Goal: Task Accomplishment & Management: Manage account settings

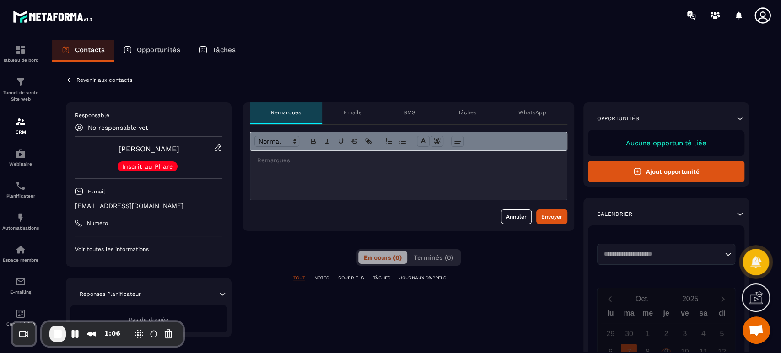
click at [69, 78] on icon at bounding box center [70, 80] width 8 height 8
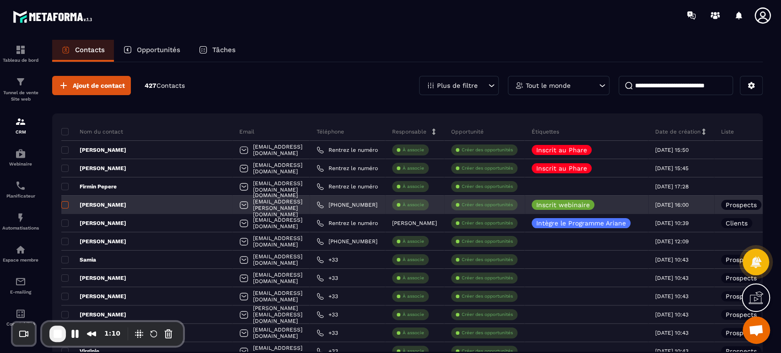
click at [65, 206] on span at bounding box center [64, 204] width 7 height 7
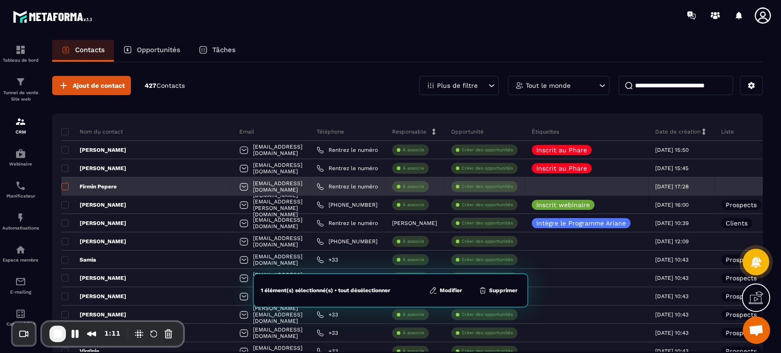
click at [66, 188] on span at bounding box center [64, 186] width 7 height 7
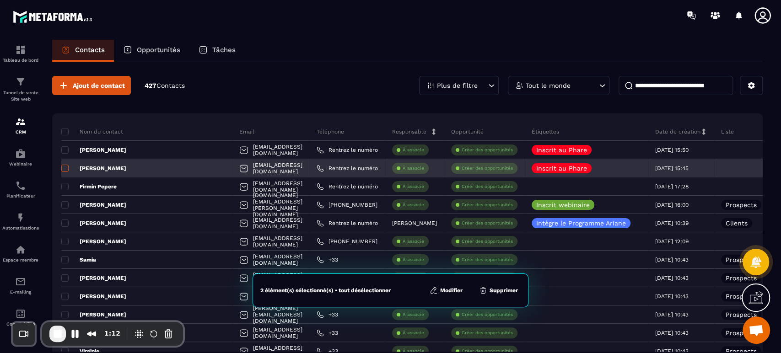
click at [66, 166] on span at bounding box center [64, 168] width 7 height 7
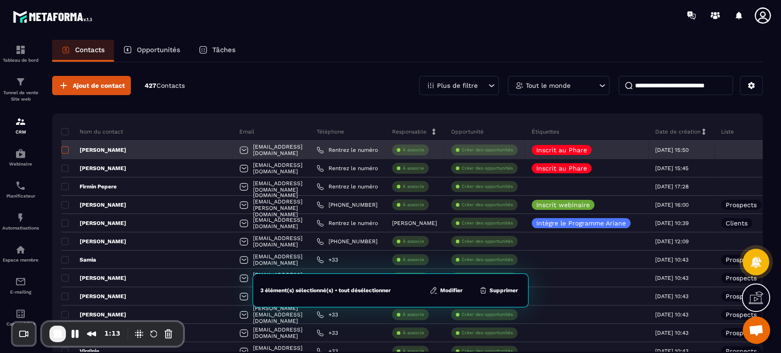
click at [66, 149] on span at bounding box center [64, 149] width 7 height 7
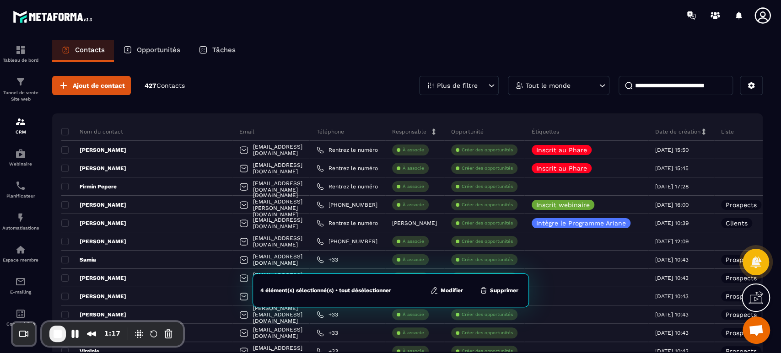
click at [454, 292] on button "Modifier" at bounding box center [446, 290] width 38 height 9
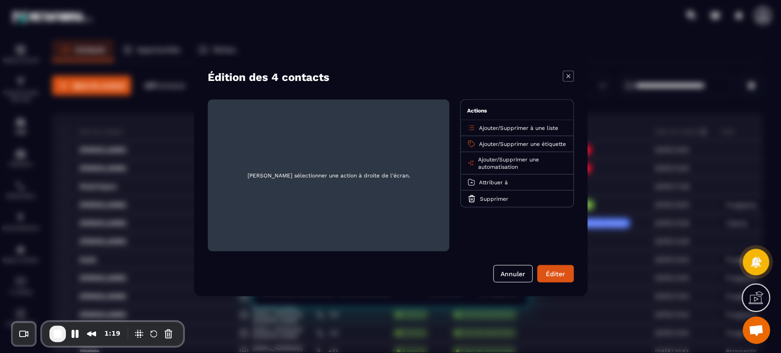
click at [489, 128] on span "Ajouter" at bounding box center [488, 128] width 19 height 6
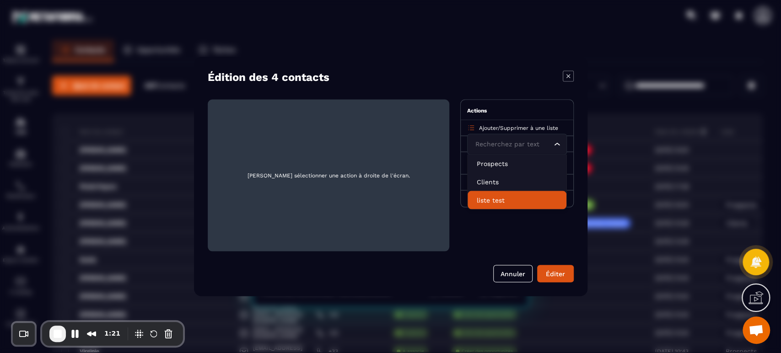
click at [486, 207] on li "liste test" at bounding box center [517, 200] width 99 height 18
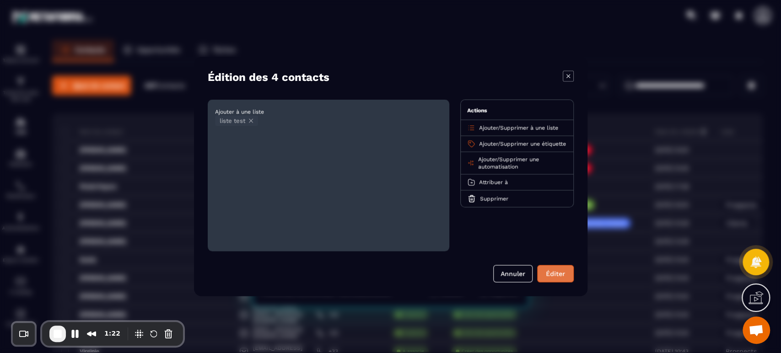
click at [560, 280] on button "Éditer" at bounding box center [555, 273] width 37 height 17
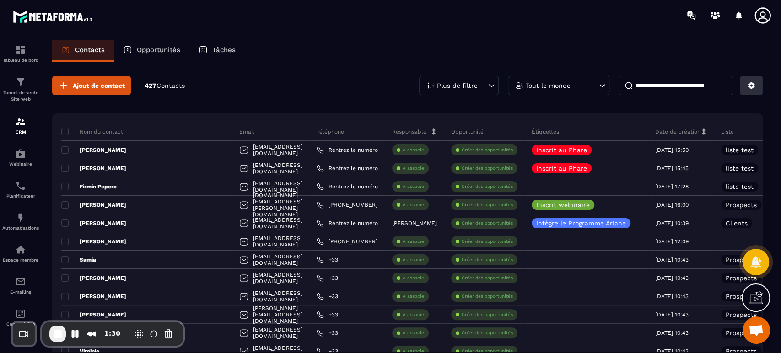
click at [758, 85] on button at bounding box center [751, 85] width 23 height 19
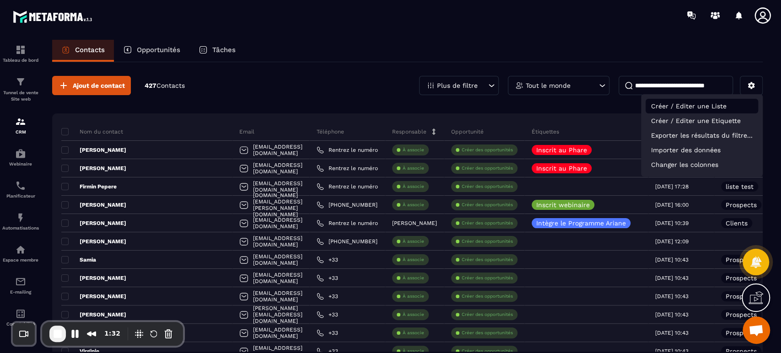
click at [670, 110] on p "Créer / Editer une Liste" at bounding box center [702, 106] width 113 height 15
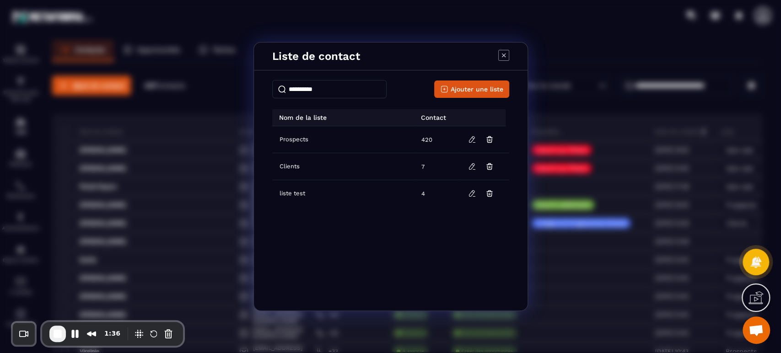
click at [507, 55] on icon "Modal window" at bounding box center [503, 55] width 11 height 11
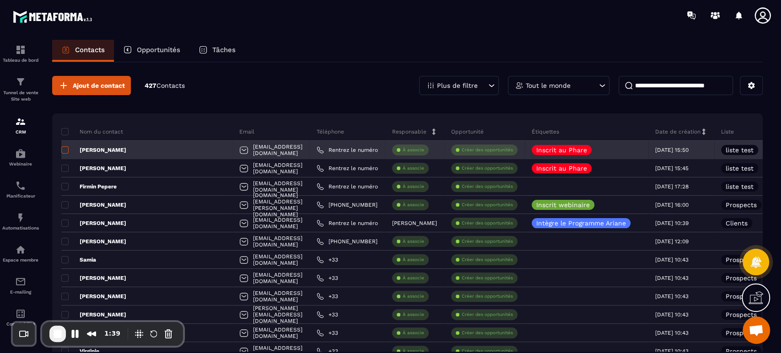
click at [67, 151] on span at bounding box center [64, 149] width 7 height 7
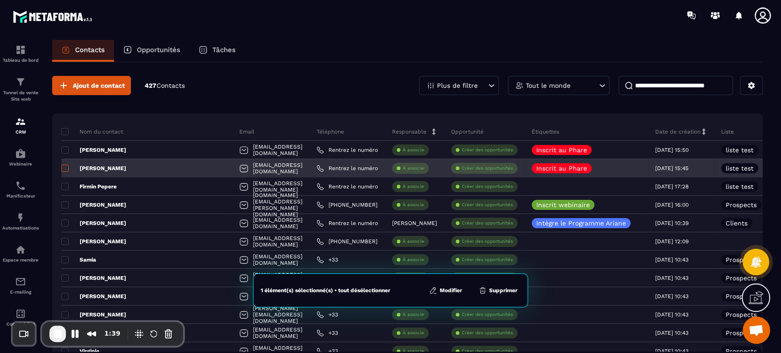
click at [65, 165] on span at bounding box center [64, 168] width 7 height 7
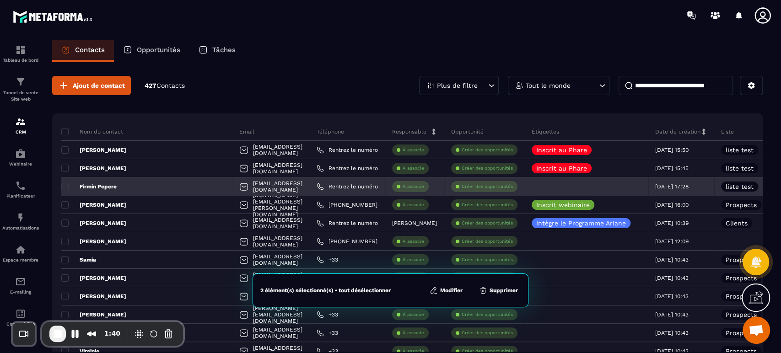
click at [65, 179] on div "Firmin Pepere" at bounding box center [146, 187] width 171 height 18
